Goal: Check status: Check status

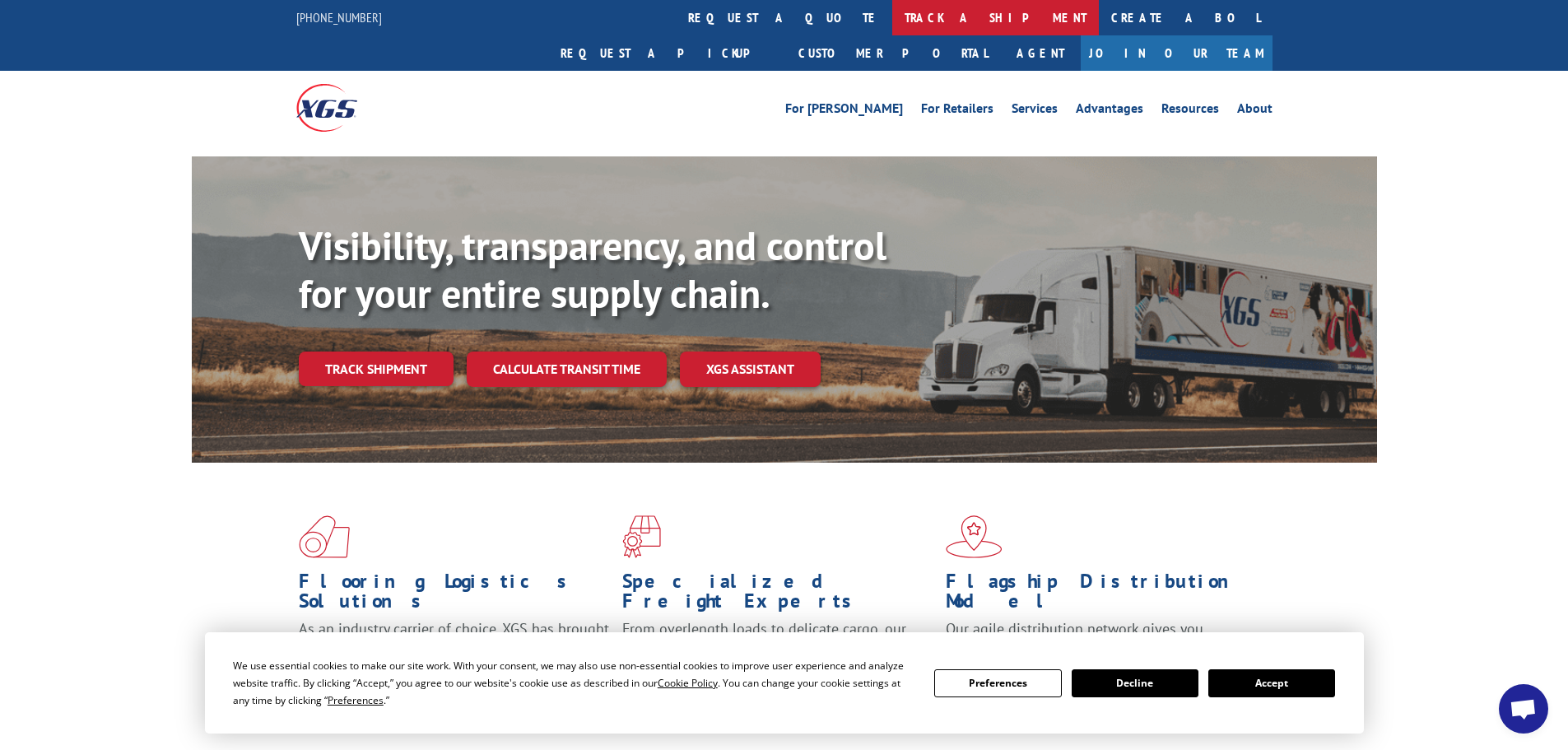
click at [892, 13] on link "track a shipment" at bounding box center [995, 17] width 207 height 35
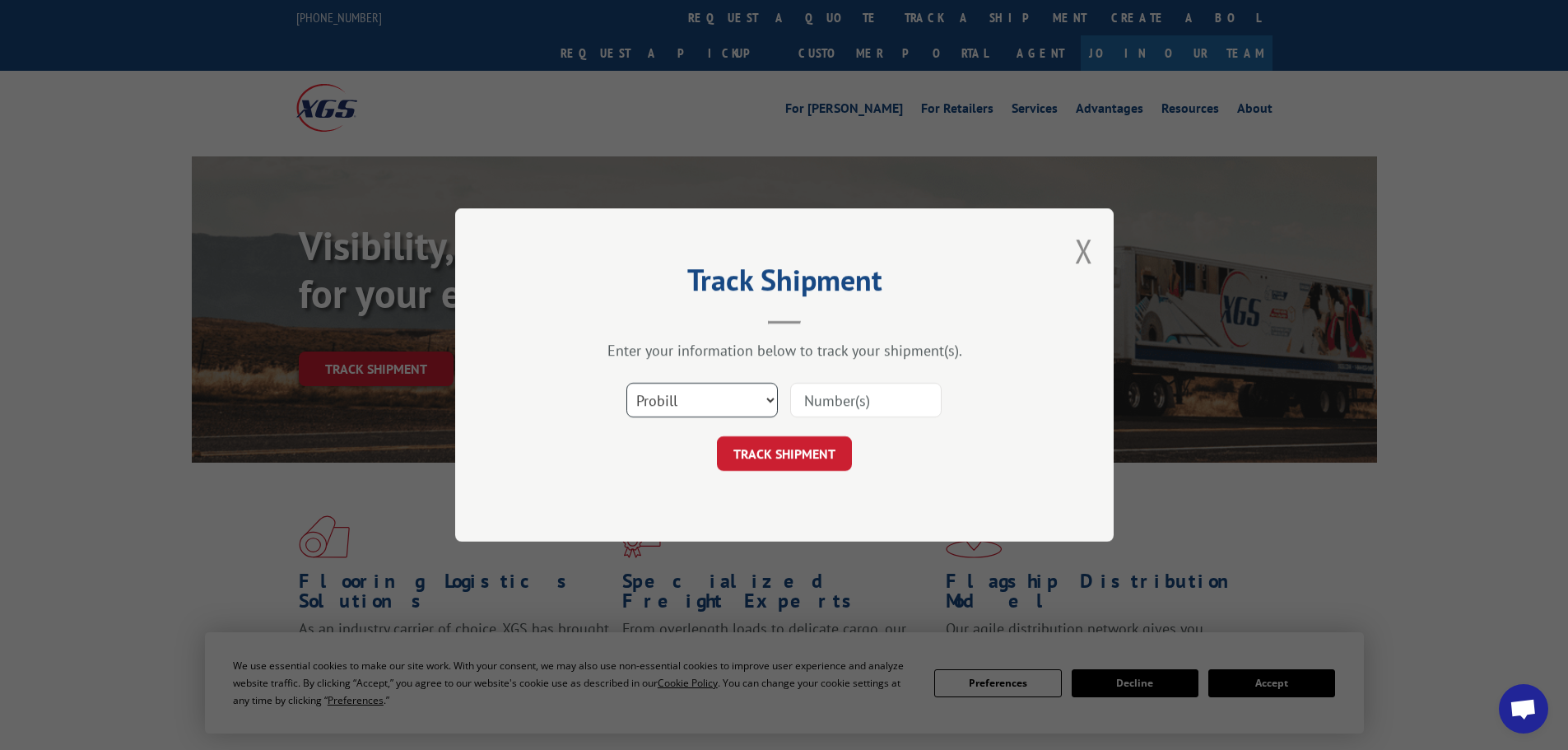
click at [700, 390] on select "Select category... Probill BOL PO" at bounding box center [702, 400] width 152 height 34
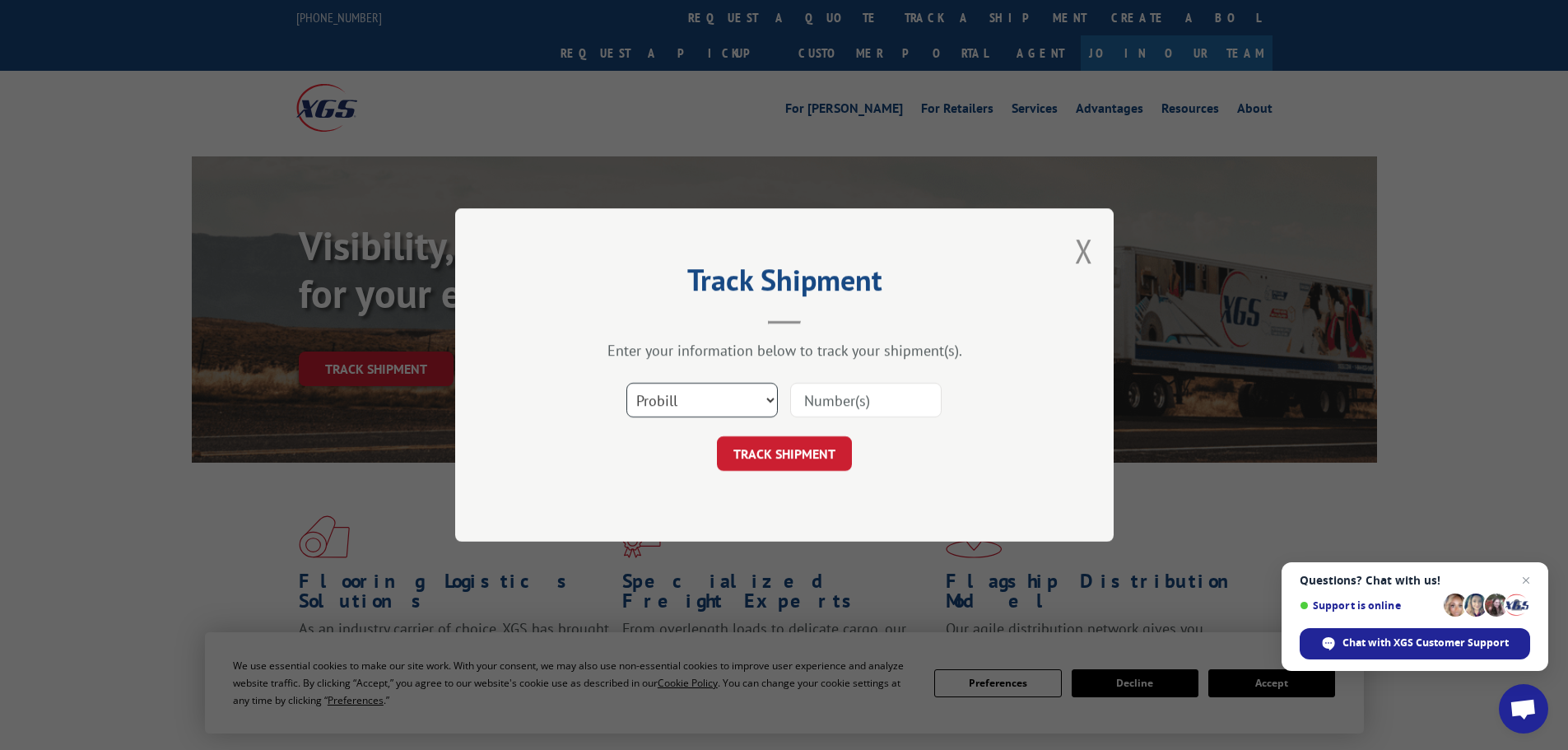
select select "bol"
click at [626, 383] on select "Select category... Probill BOL PO" at bounding box center [702, 400] width 152 height 34
paste input "0078246408"
type input "0078246408"
click at [809, 455] on button "TRACK SHIPMENT" at bounding box center [784, 454] width 135 height 34
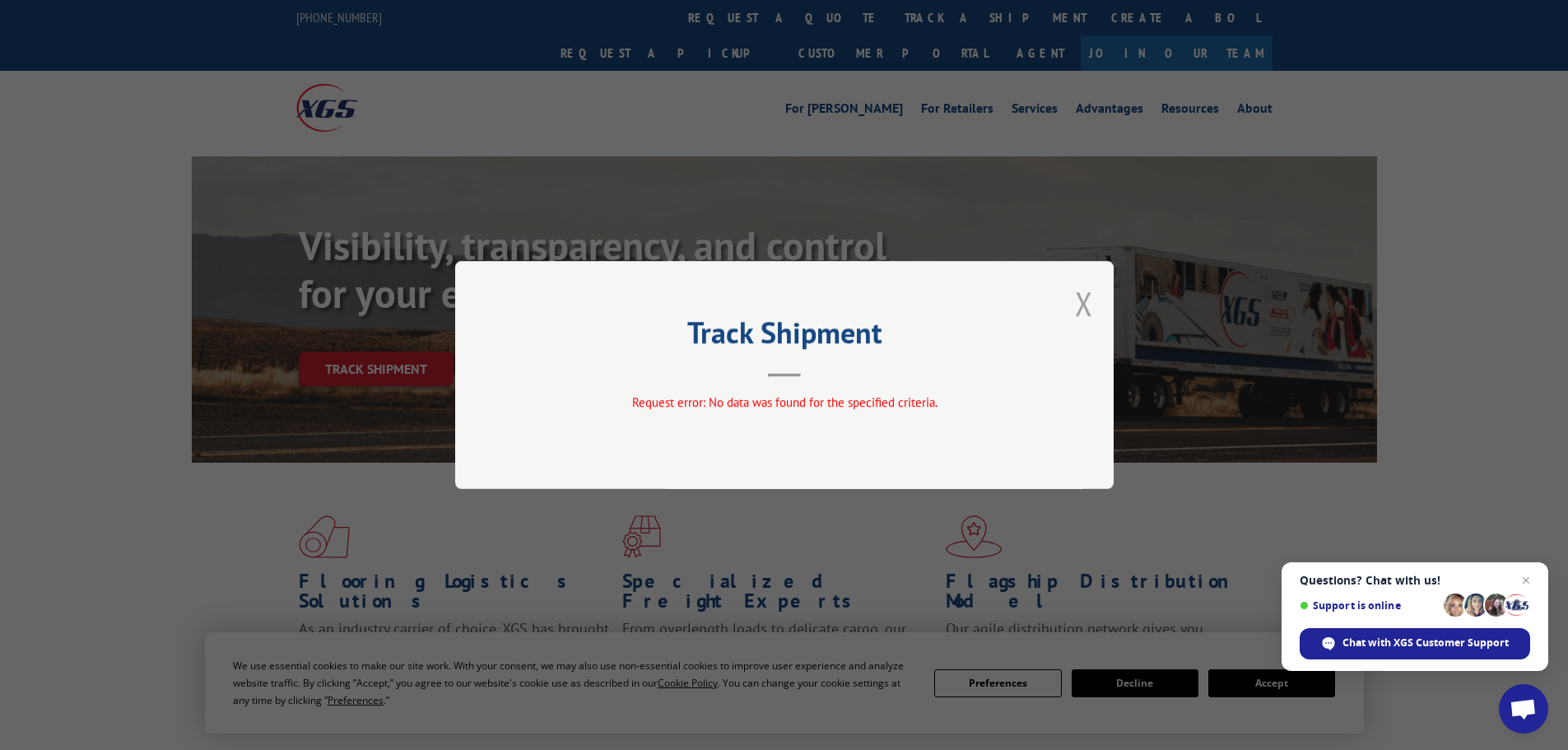
click at [1087, 297] on button "Close modal" at bounding box center [1083, 303] width 18 height 44
